Goal: Task Accomplishment & Management: Use online tool/utility

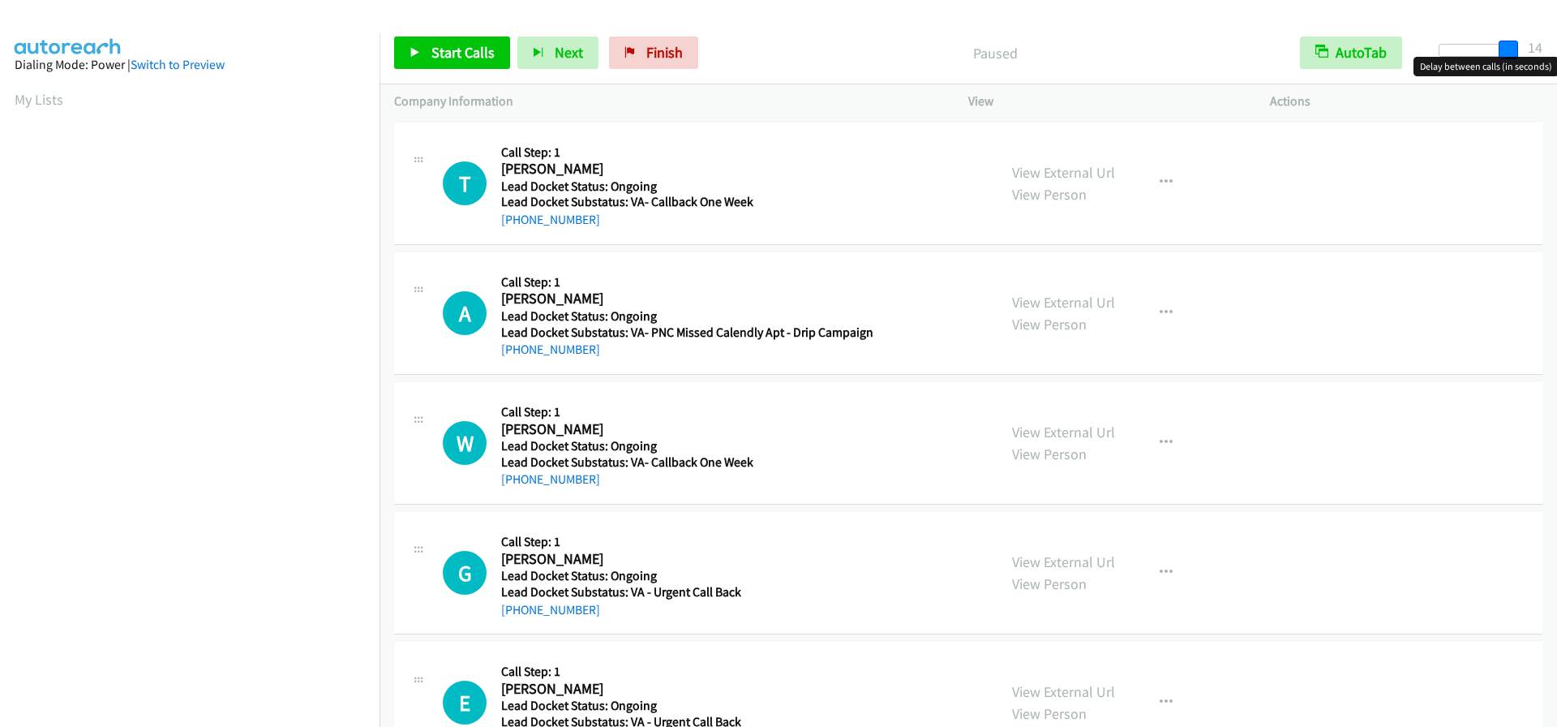
drag, startPoint x: 1451, startPoint y: 53, endPoint x: 1517, endPoint y: 53, distance: 66.5
click at [1517, 53] on span at bounding box center [1508, 50] width 19 height 19
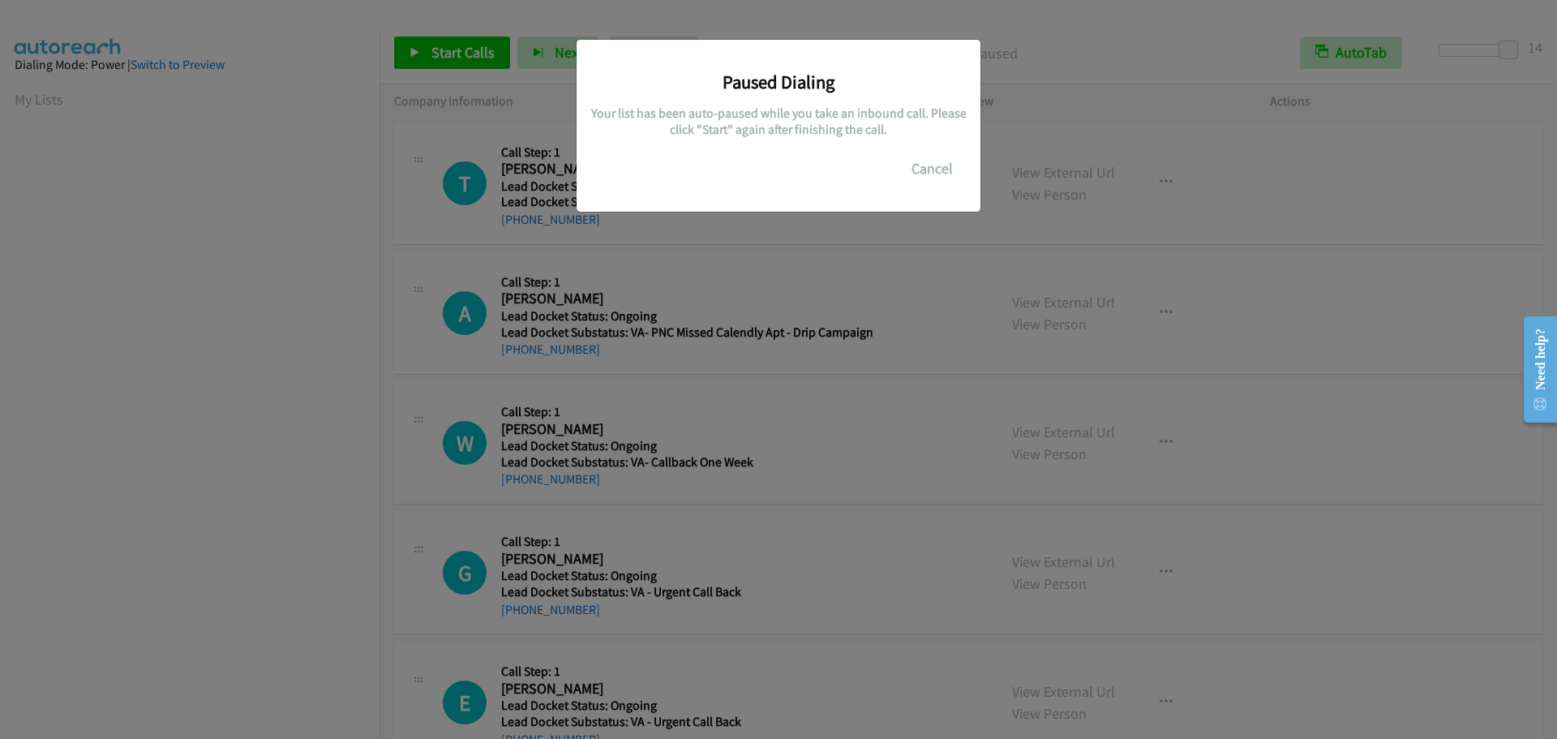
scroll to position [171, 0]
click at [951, 171] on button "Cancel" at bounding box center [932, 168] width 72 height 32
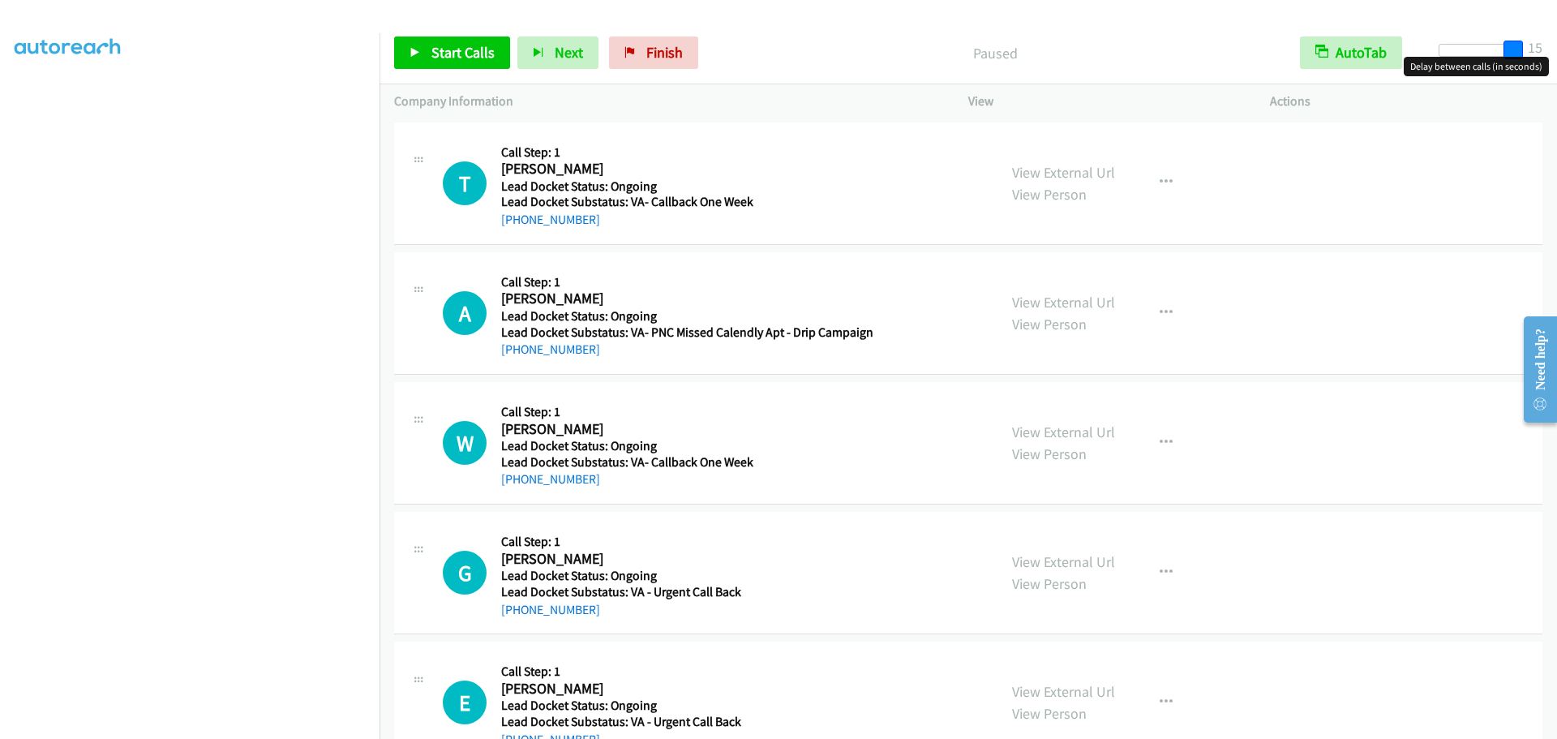
drag, startPoint x: 1504, startPoint y: 49, endPoint x: 1516, endPoint y: 47, distance: 11.5
click at [1516, 47] on span at bounding box center [1512, 50] width 19 height 19
click at [472, 52] on span "Start Calls" at bounding box center [462, 52] width 63 height 19
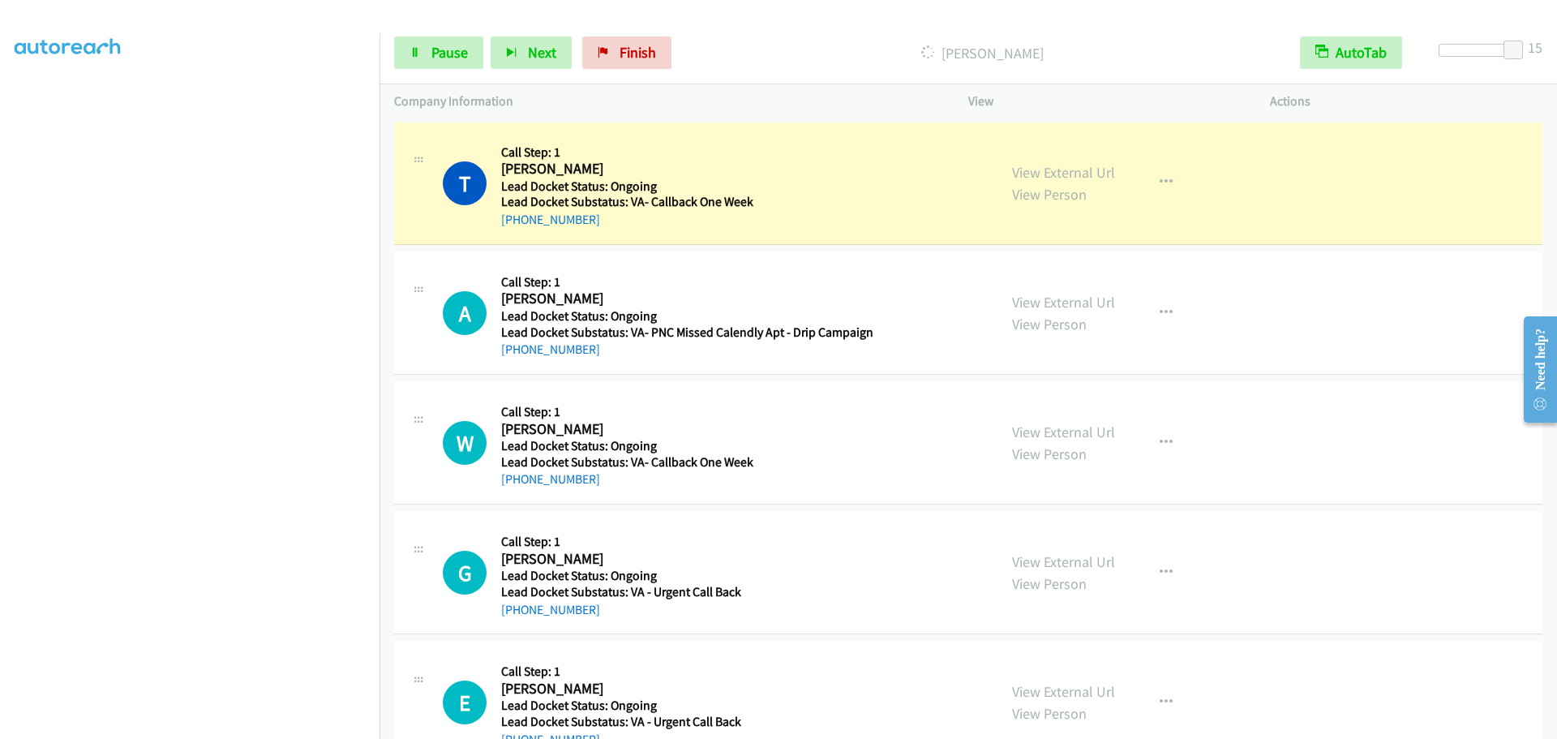
scroll to position [170, 0]
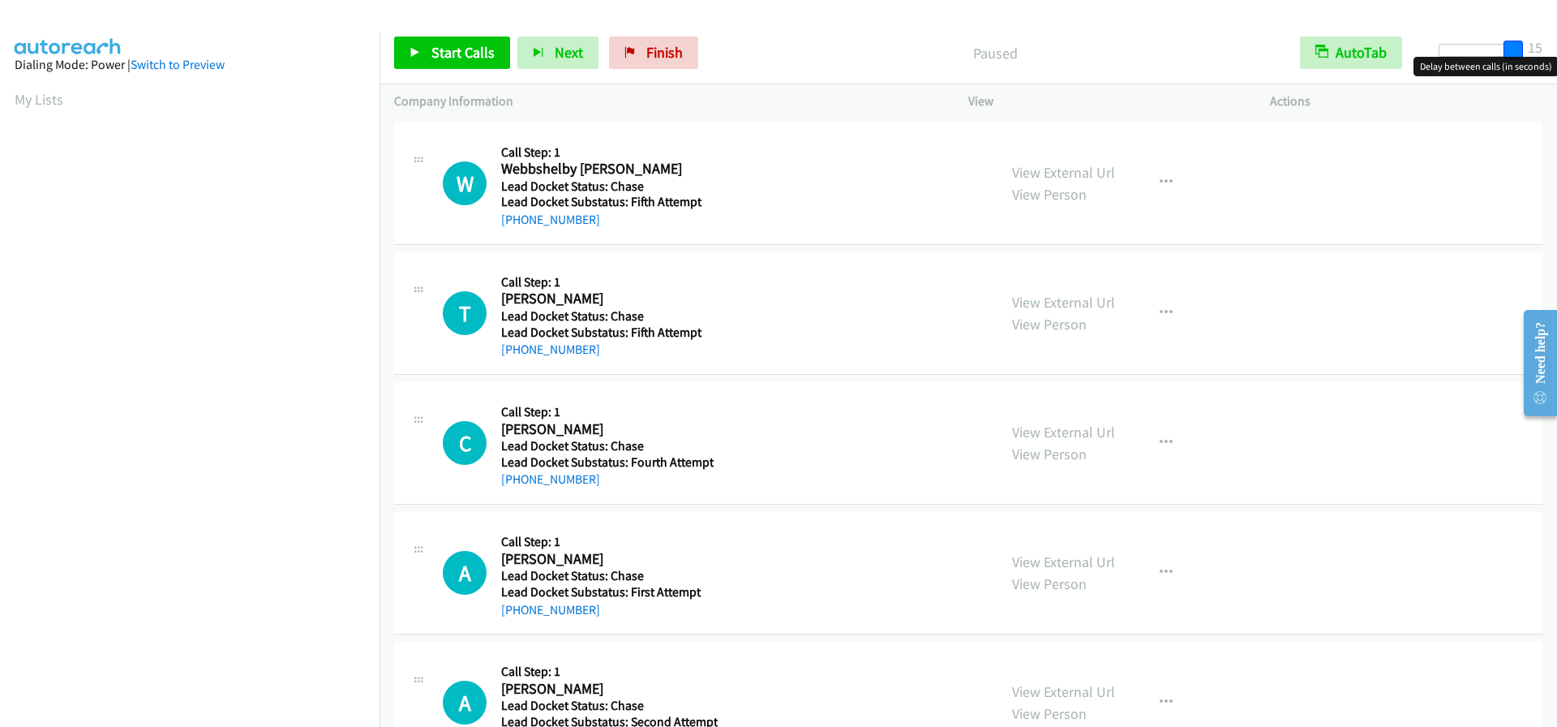
drag, startPoint x: 1453, startPoint y: 48, endPoint x: 1542, endPoint y: 43, distance: 89.3
click at [1542, 43] on div "Start Calls Pause Next Finish Paused AutoTab AutoTab 15" at bounding box center [968, 53] width 1177 height 62
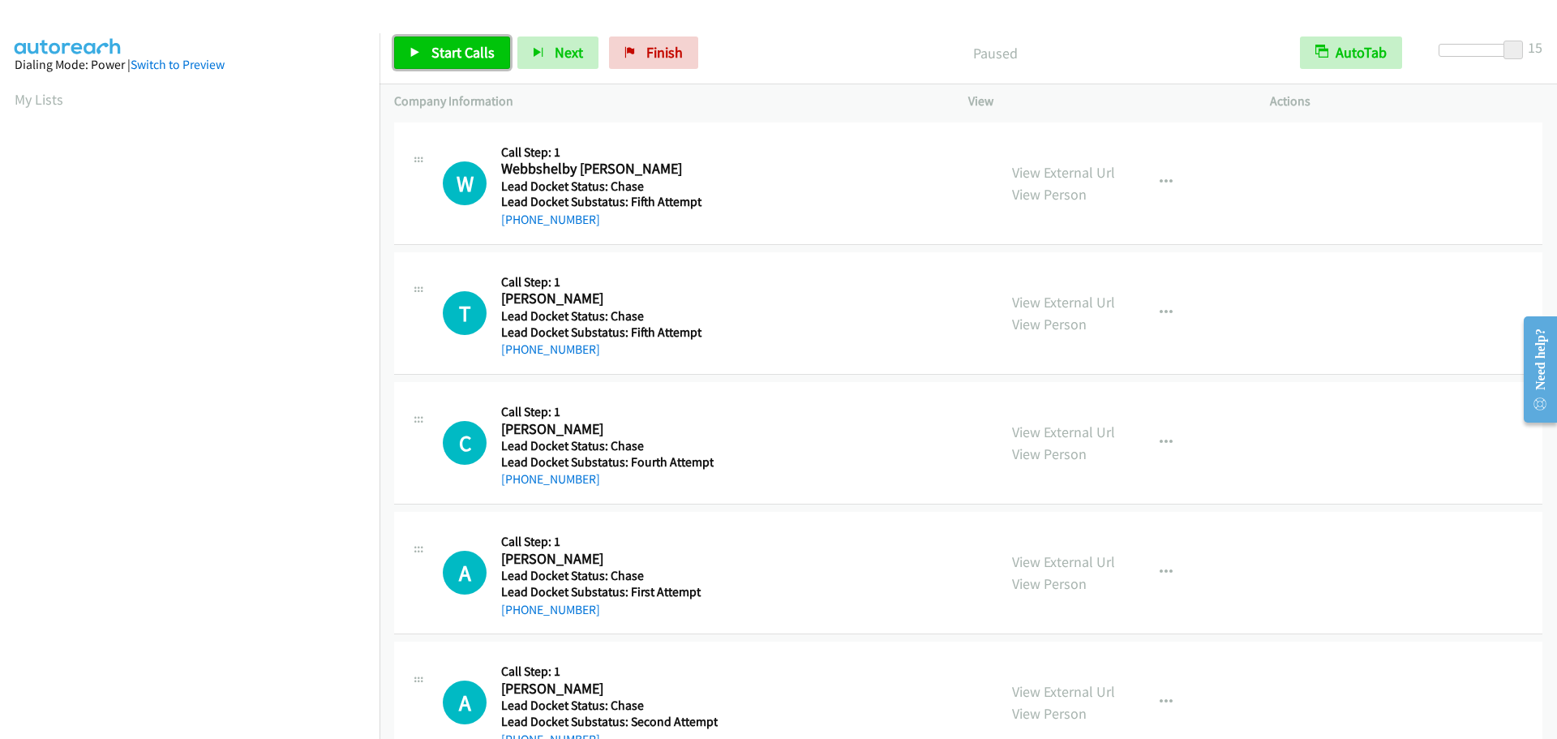
click at [470, 49] on span "Start Calls" at bounding box center [462, 52] width 63 height 19
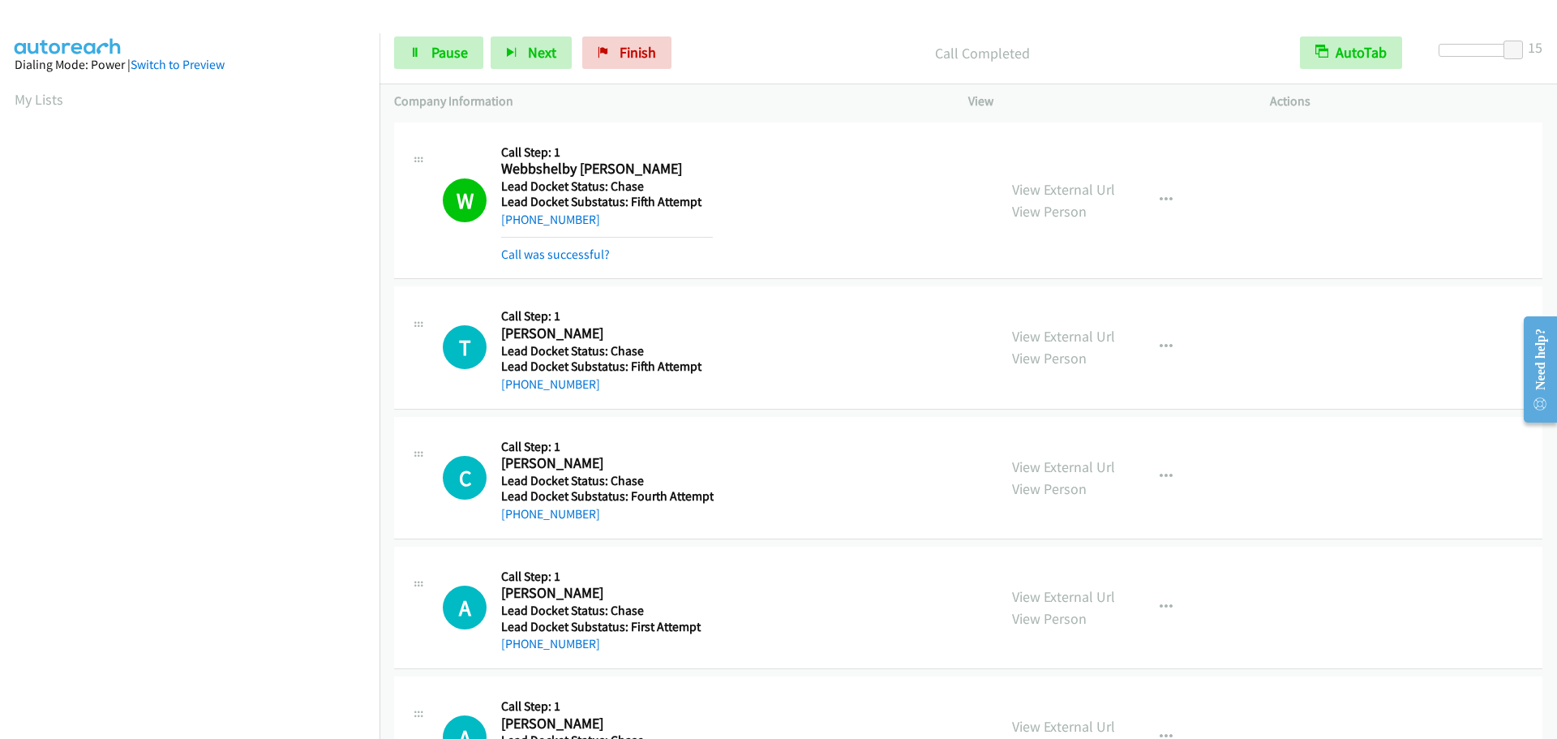
scroll to position [171, 0]
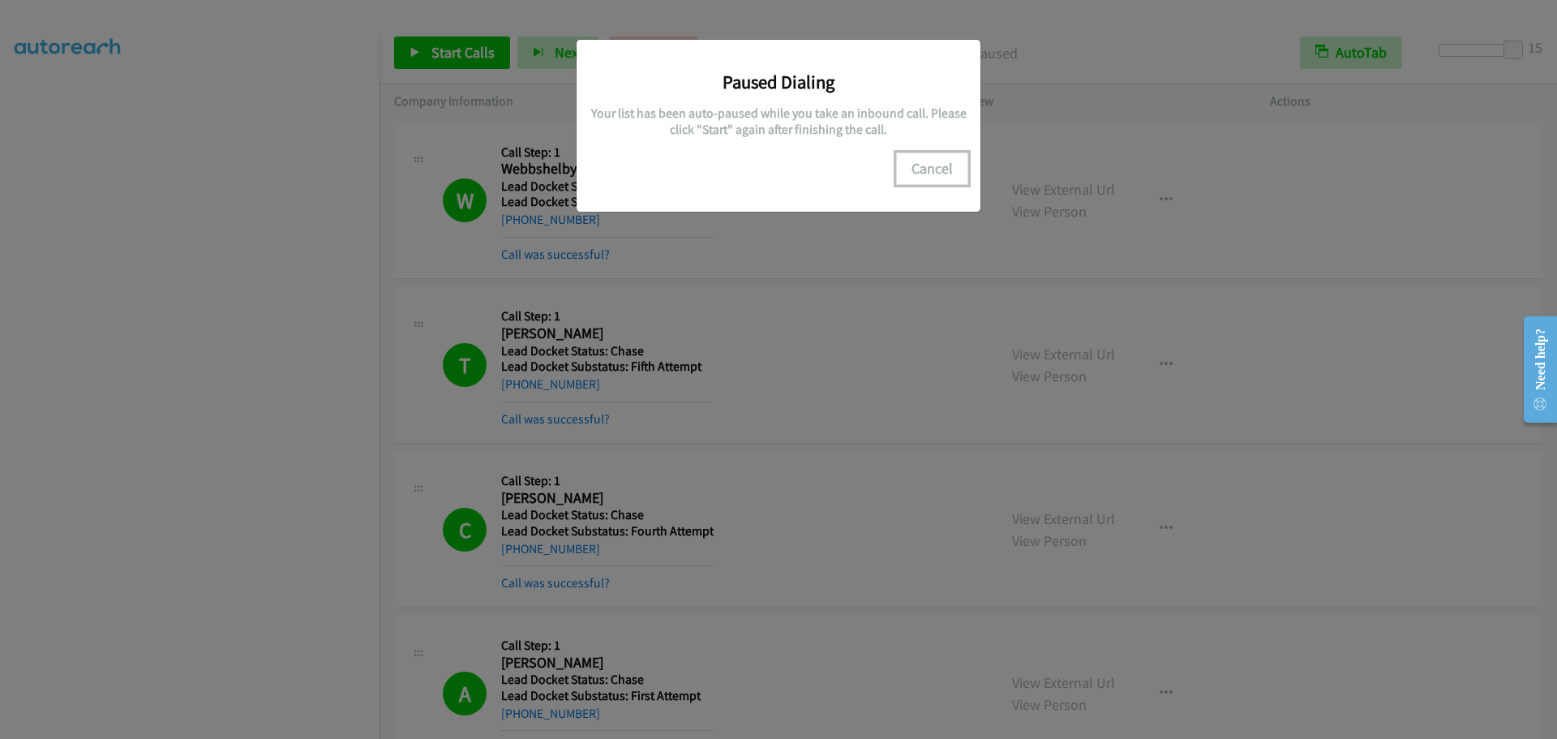
click at [944, 168] on button "Cancel" at bounding box center [932, 168] width 72 height 32
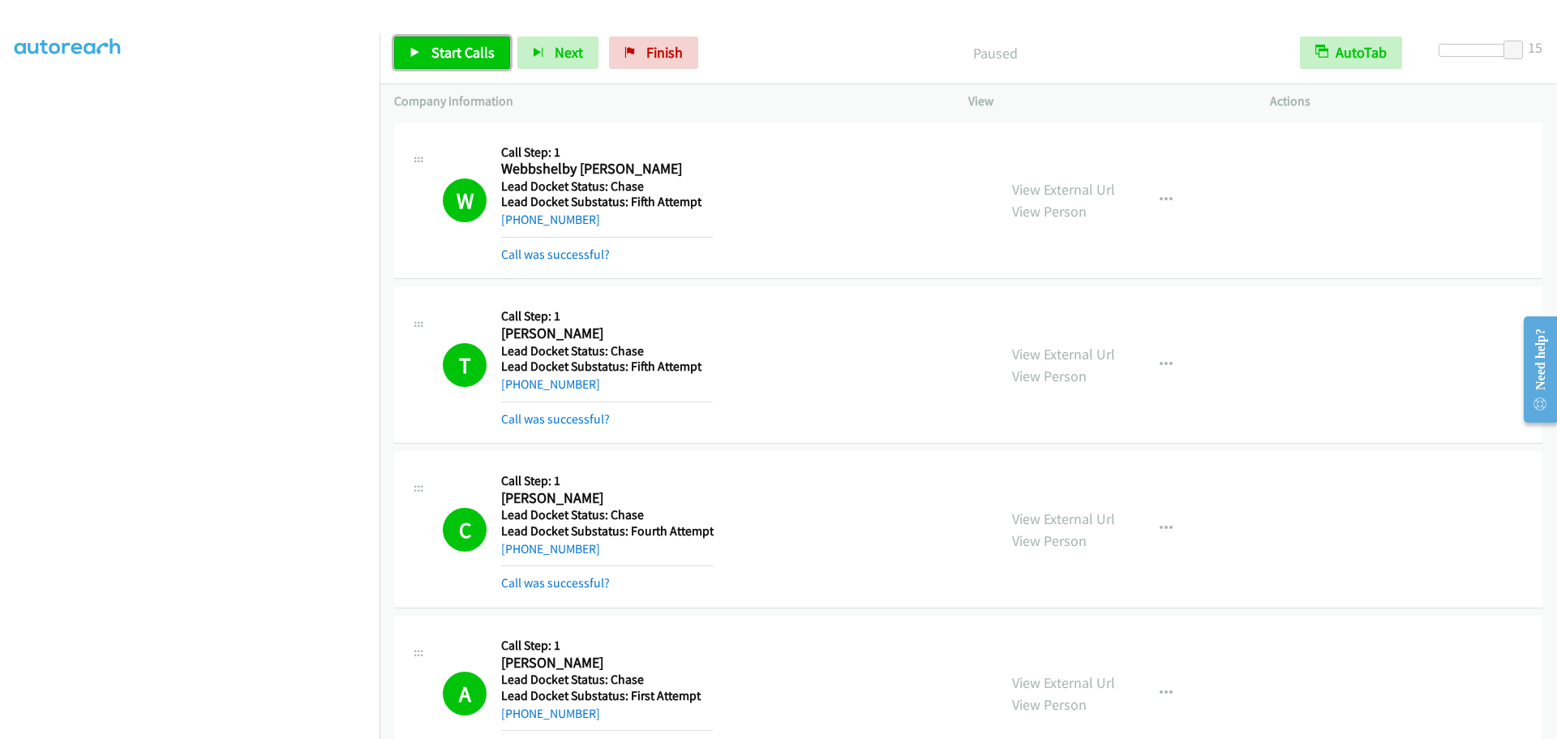
click at [469, 49] on span "Start Calls" at bounding box center [462, 52] width 63 height 19
click at [534, 48] on span "Next" at bounding box center [542, 52] width 28 height 19
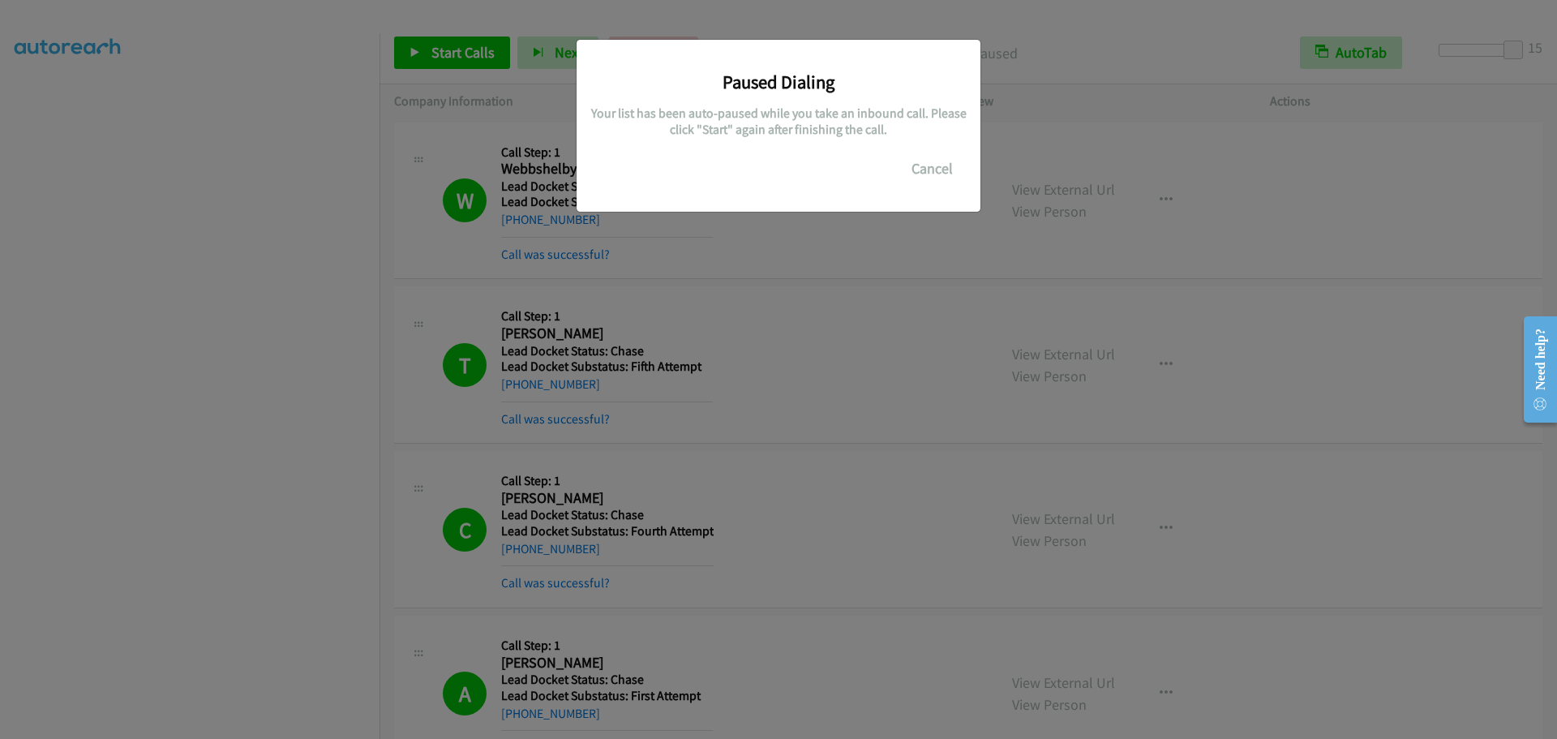
click at [311, 461] on div "Paused Dialing Your list has been auto-paused while you take an inbound call. P…" at bounding box center [778, 377] width 1557 height 724
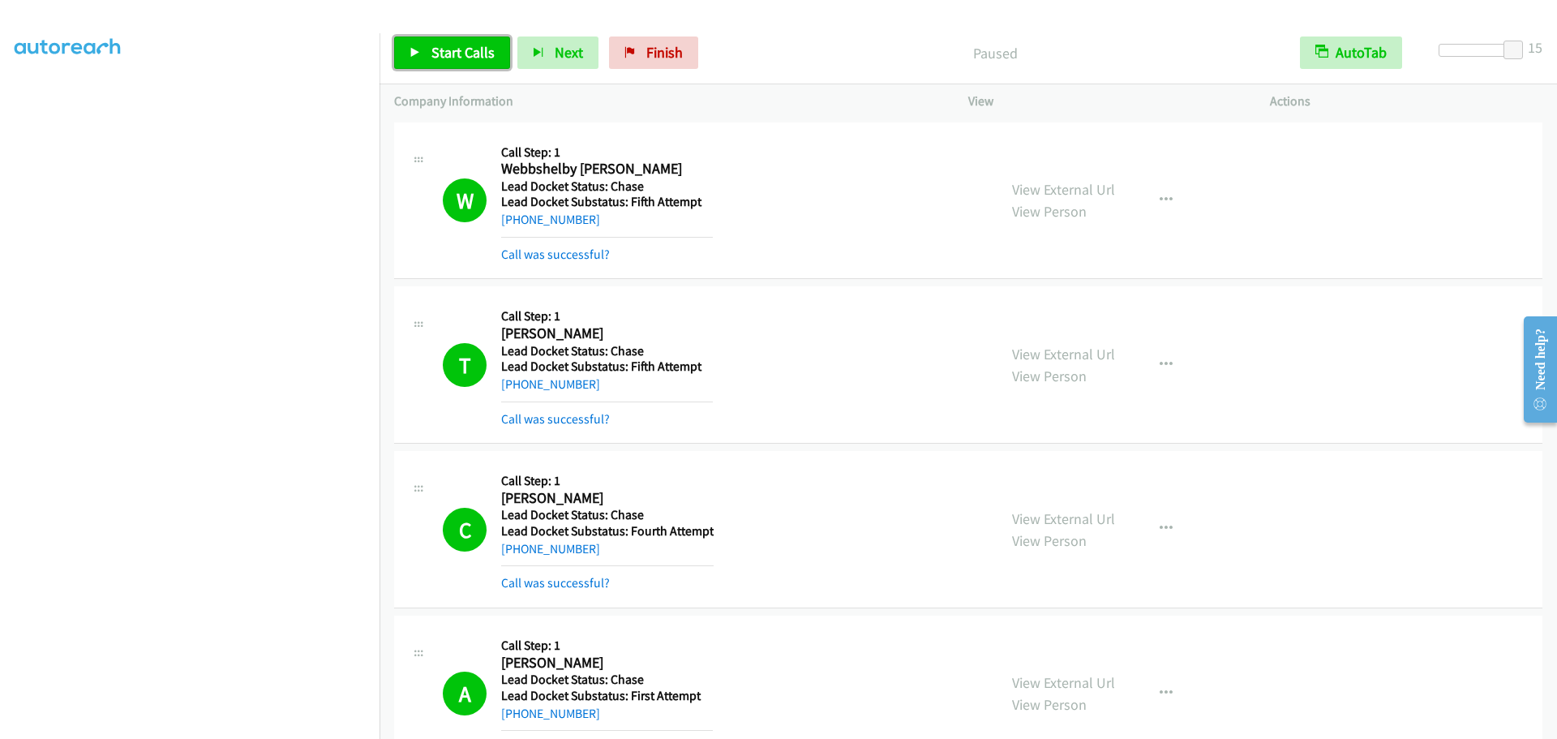
click at [458, 51] on span "Start Calls" at bounding box center [462, 52] width 63 height 19
